Goal: Information Seeking & Learning: Learn about a topic

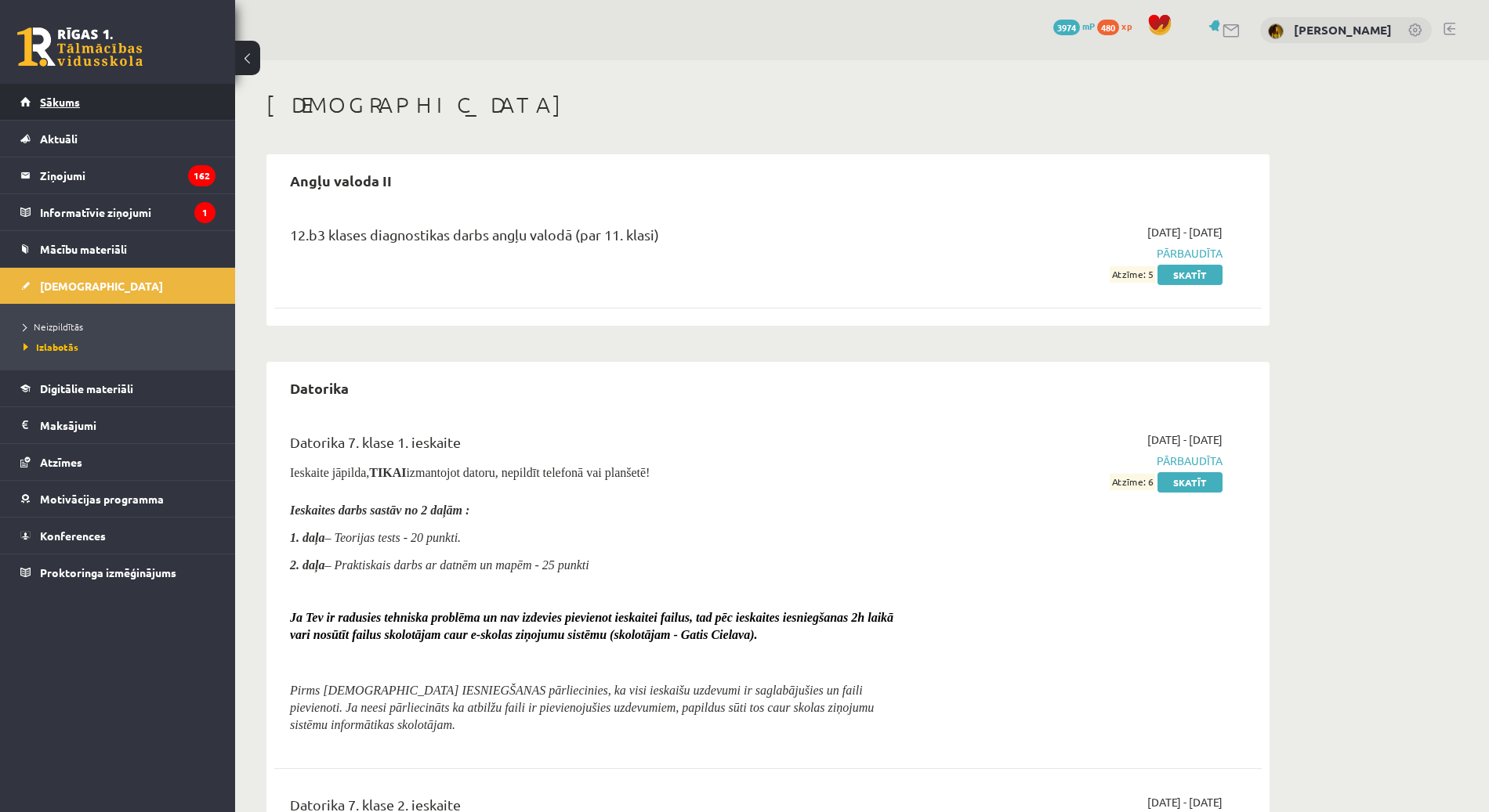
click at [99, 107] on link "Sākums" at bounding box center [118, 102] width 195 height 36
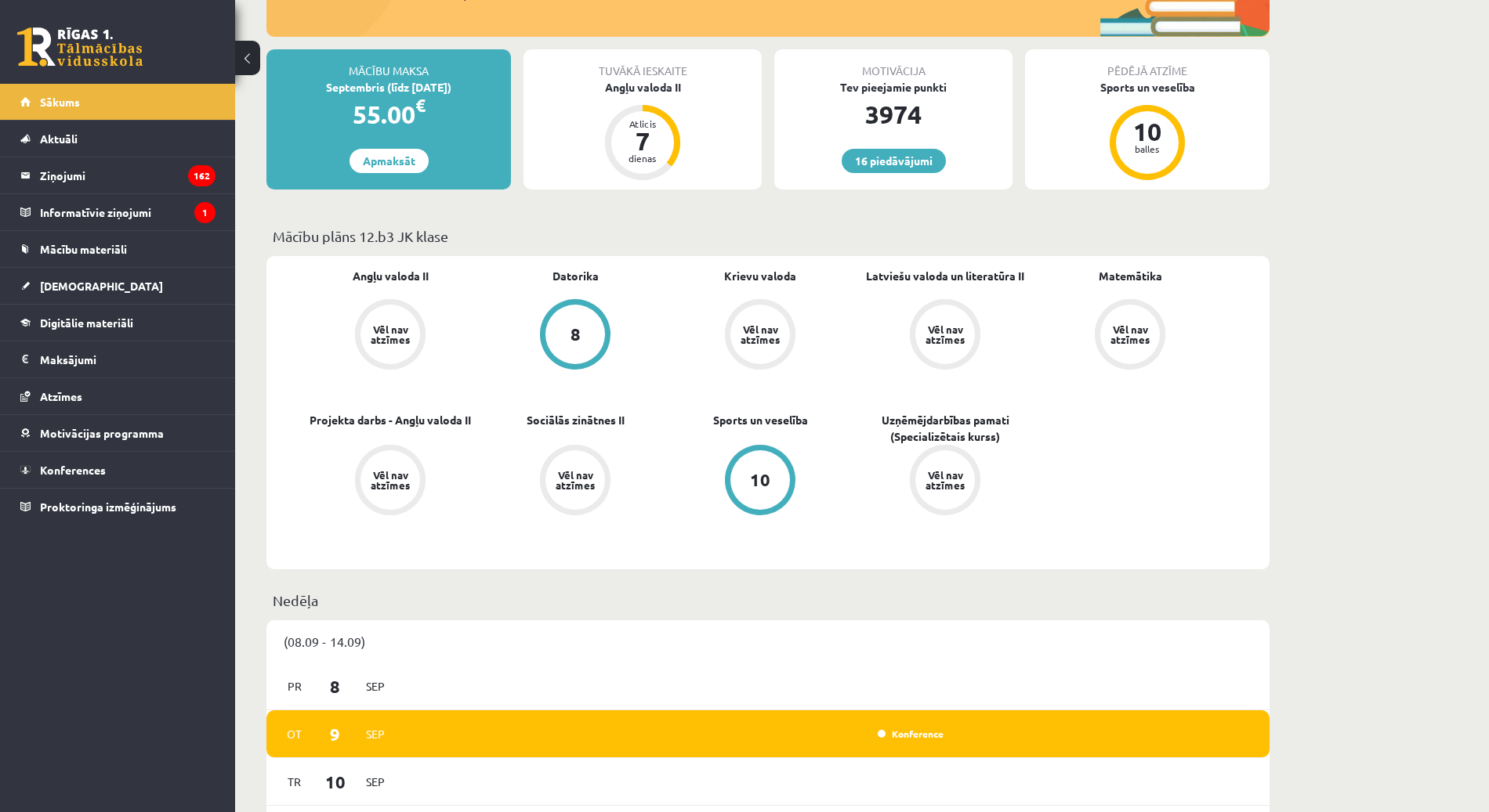
scroll to position [343, 0]
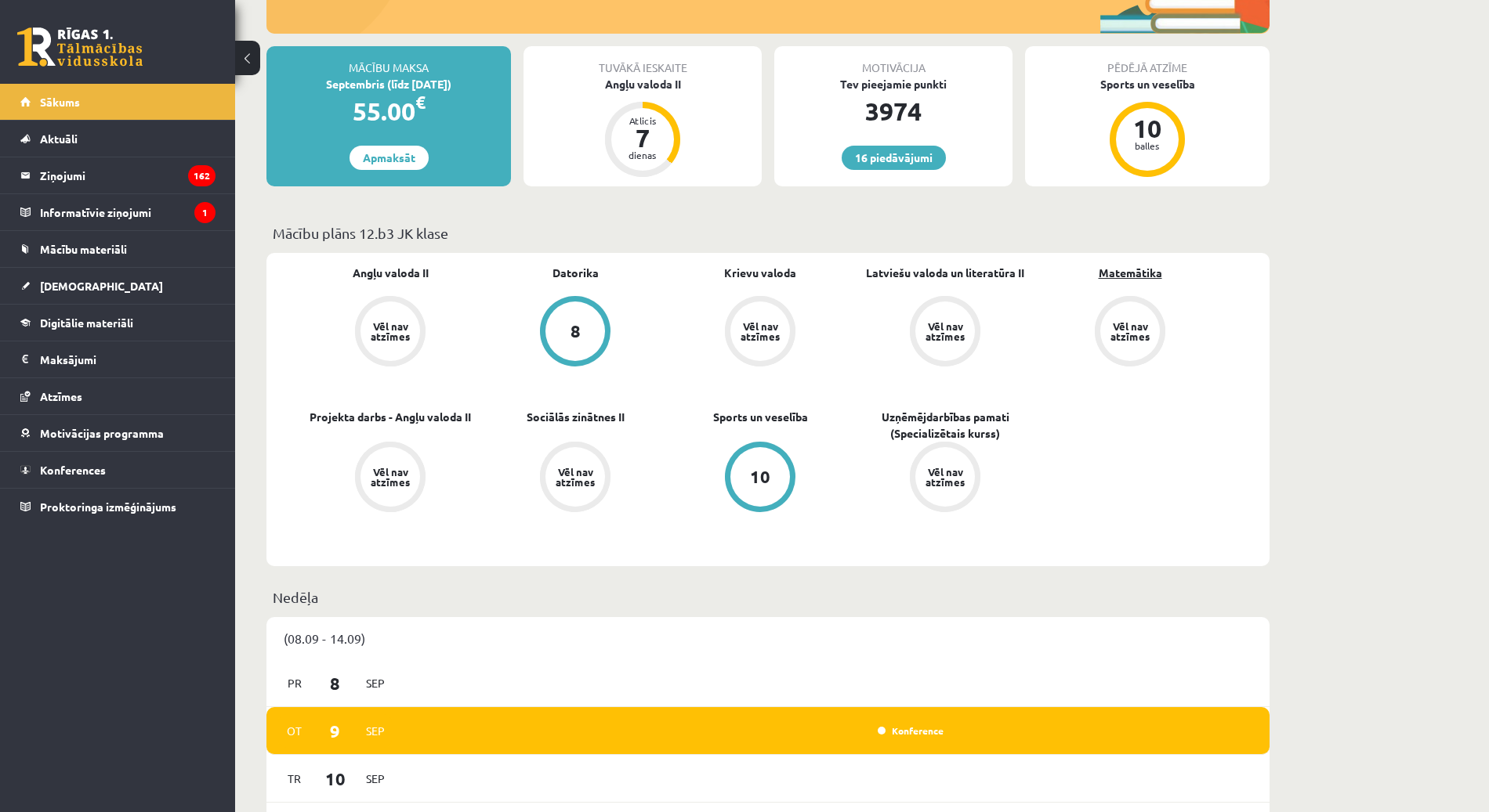
click at [1130, 273] on link "Matemātika" at bounding box center [1130, 272] width 63 height 17
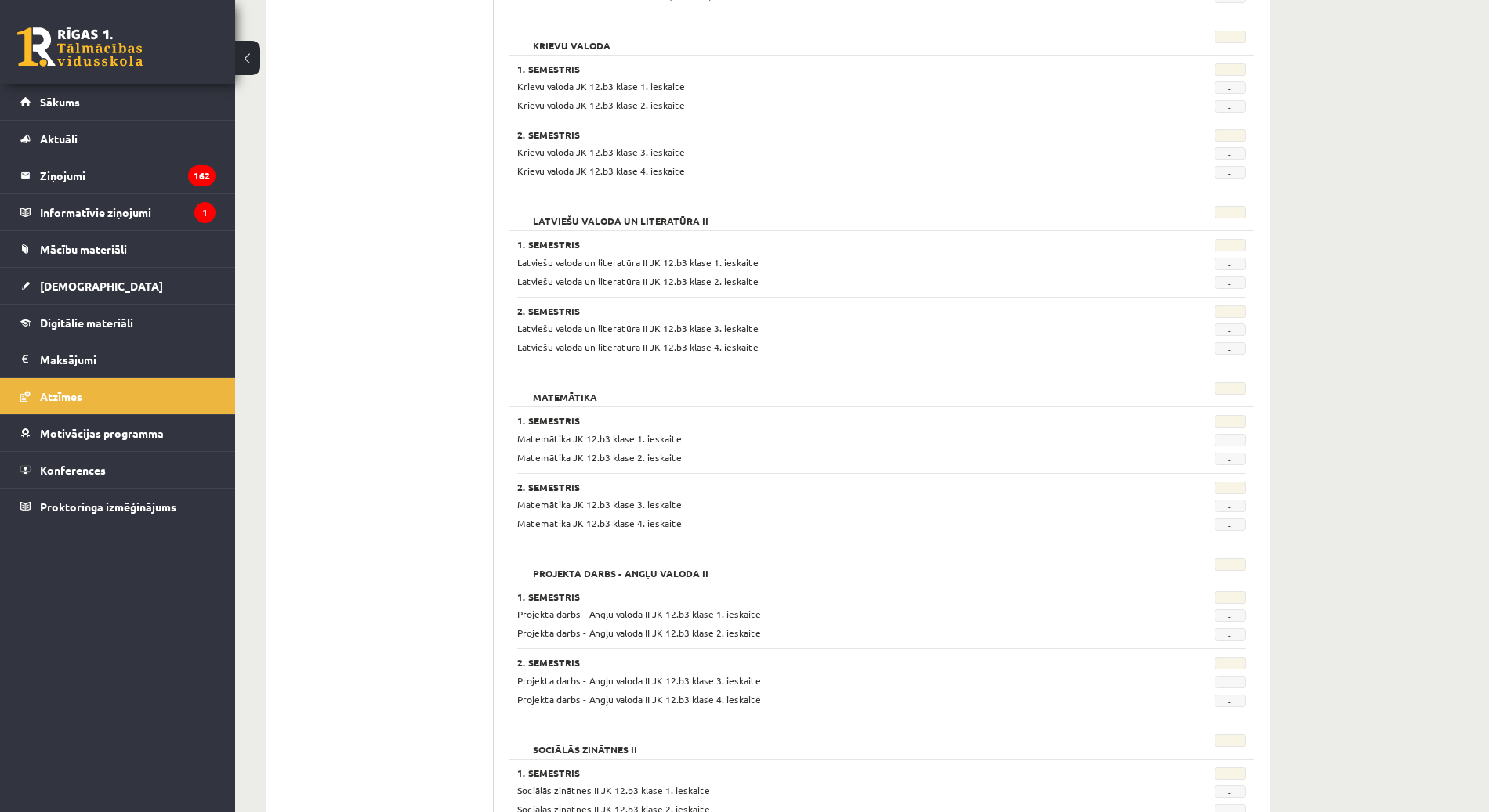
scroll to position [582, 0]
click at [653, 430] on span "Matemātika JK 12.b3 klase 1. ieskaite" at bounding box center [600, 436] width 165 height 13
click at [67, 109] on link "Sākums" at bounding box center [118, 102] width 195 height 36
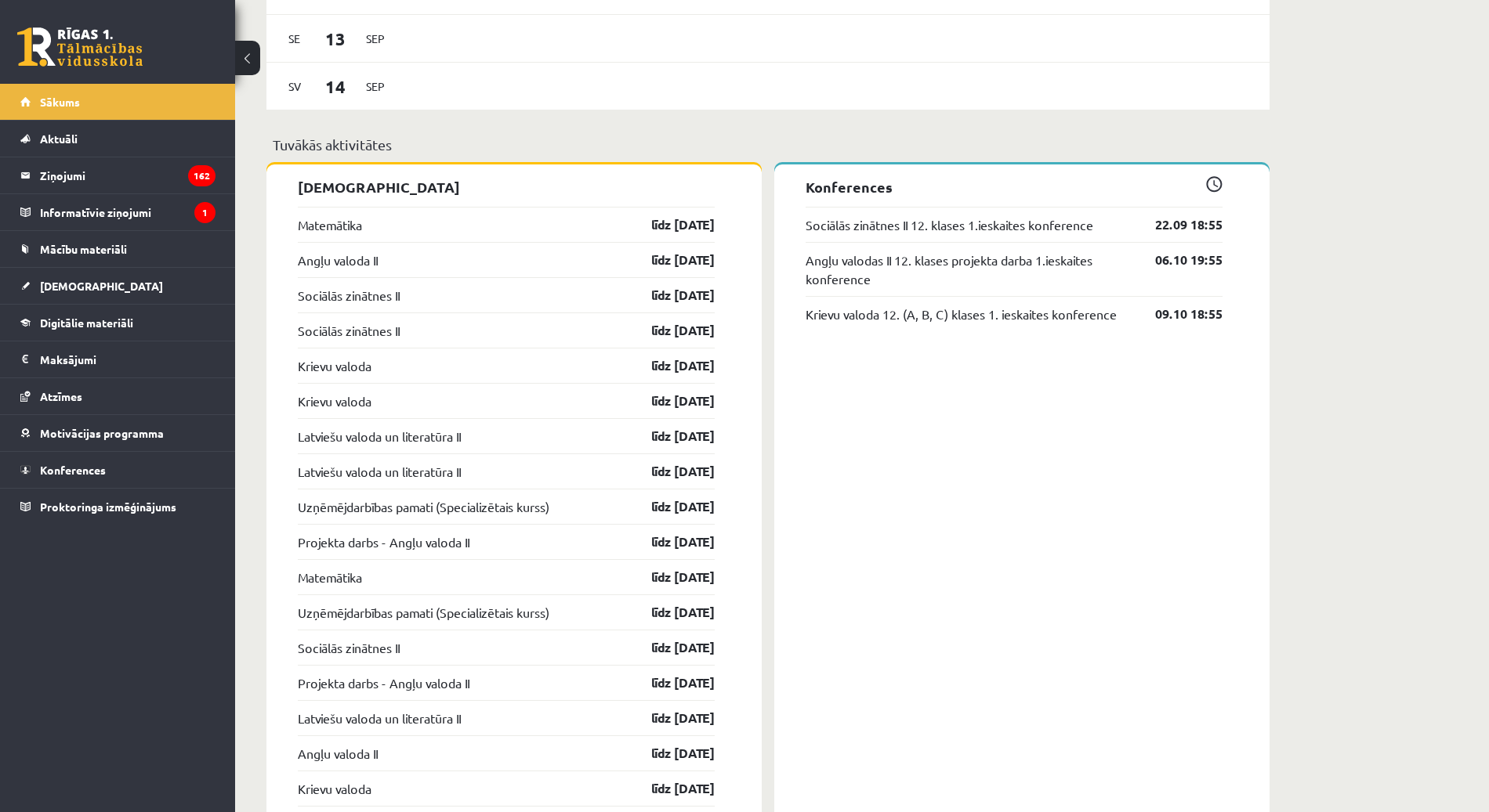
scroll to position [1228, 0]
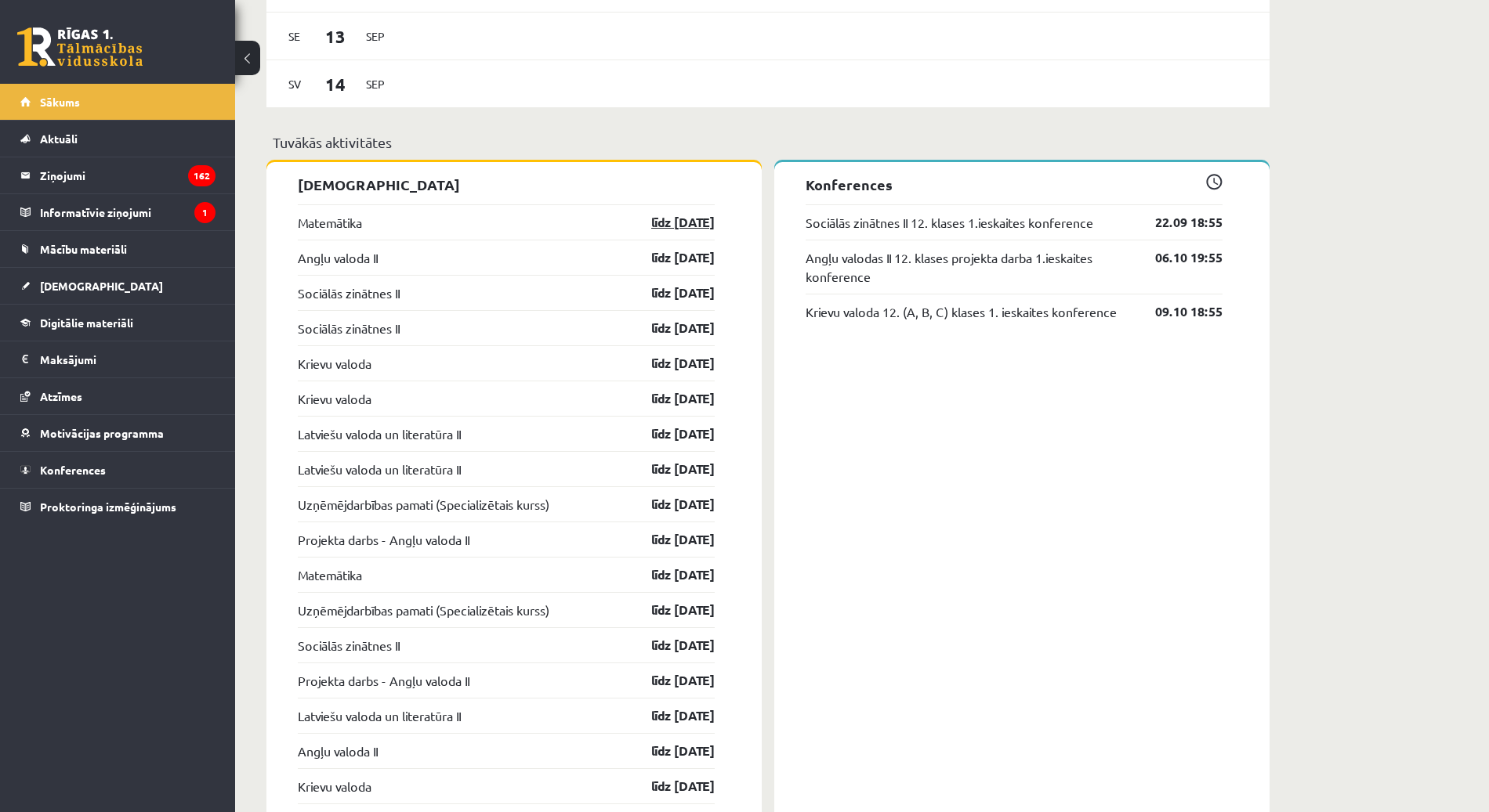
click at [680, 221] on link "līdz 15.09.25" at bounding box center [669, 222] width 91 height 19
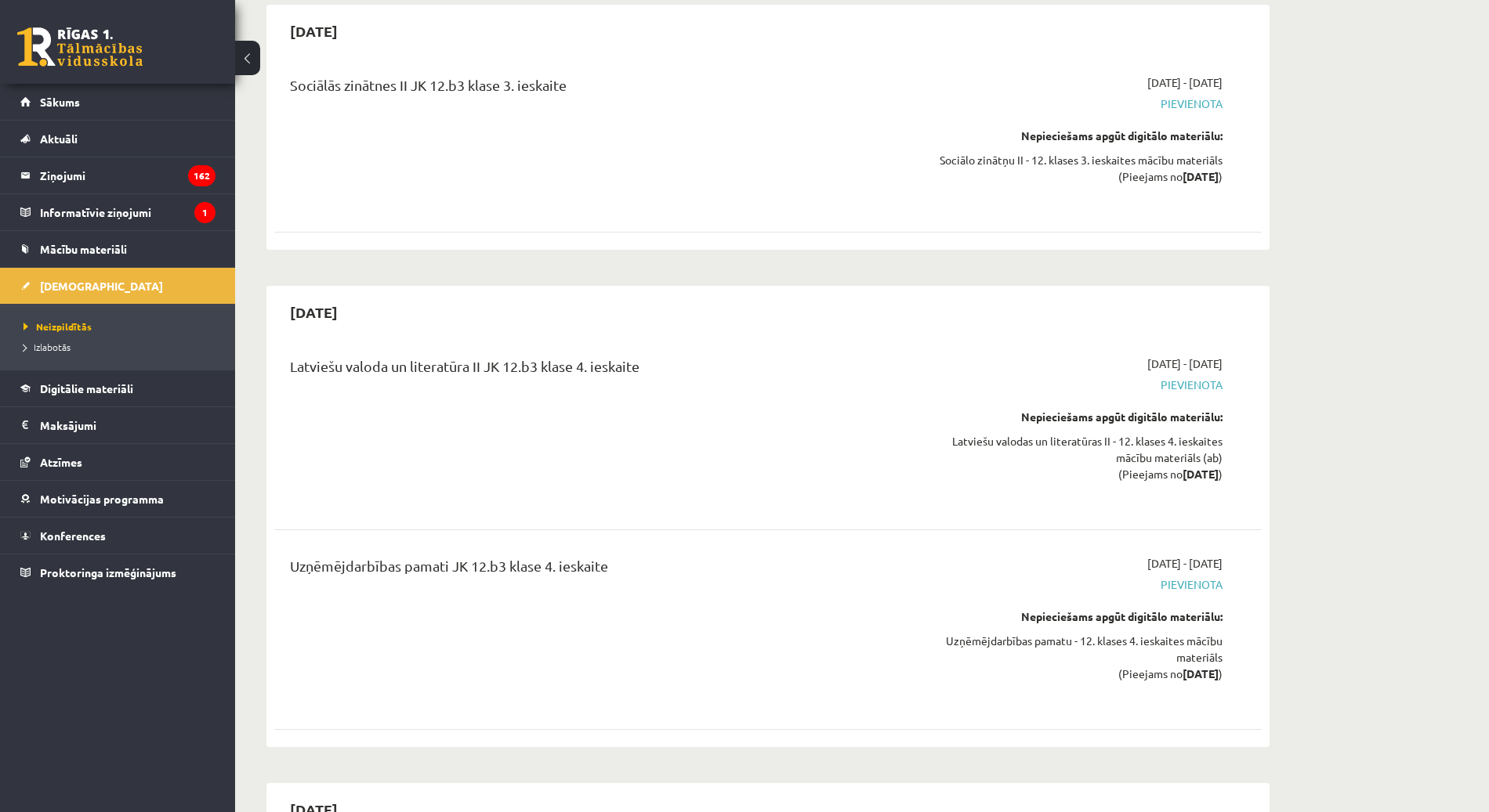
scroll to position [9397, 0]
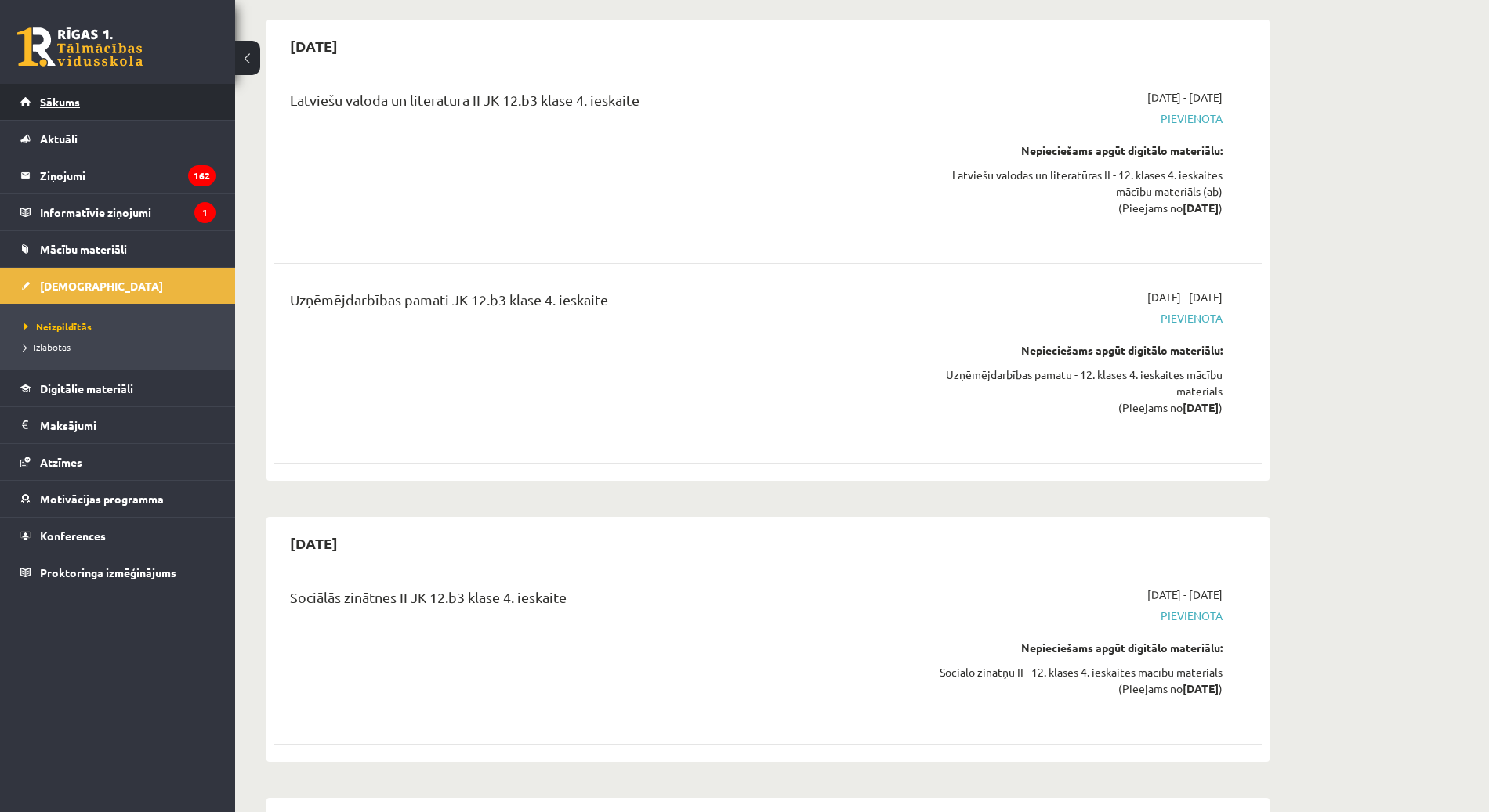
click at [112, 109] on link "Sākums" at bounding box center [118, 102] width 195 height 36
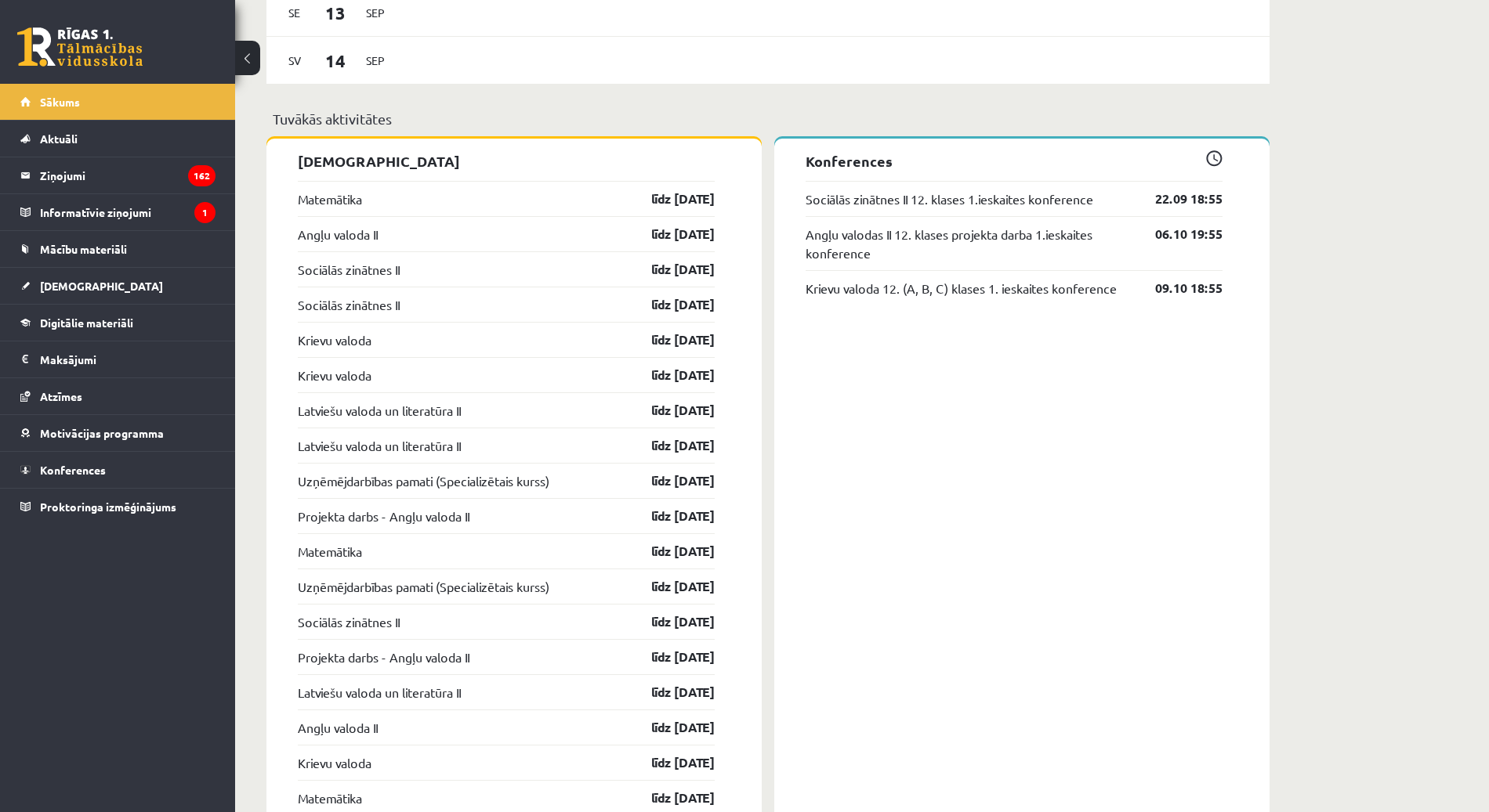
scroll to position [1253, 0]
